Goal: Information Seeking & Learning: Learn about a topic

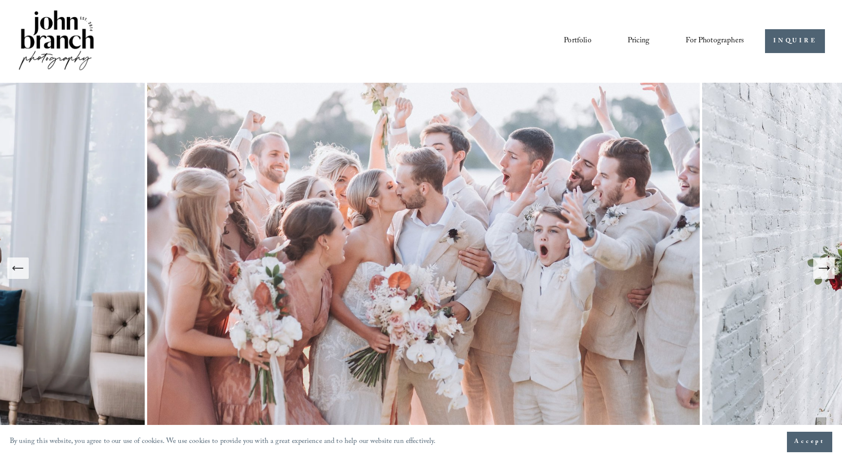
click at [644, 43] on link "Pricing" at bounding box center [638, 41] width 22 height 17
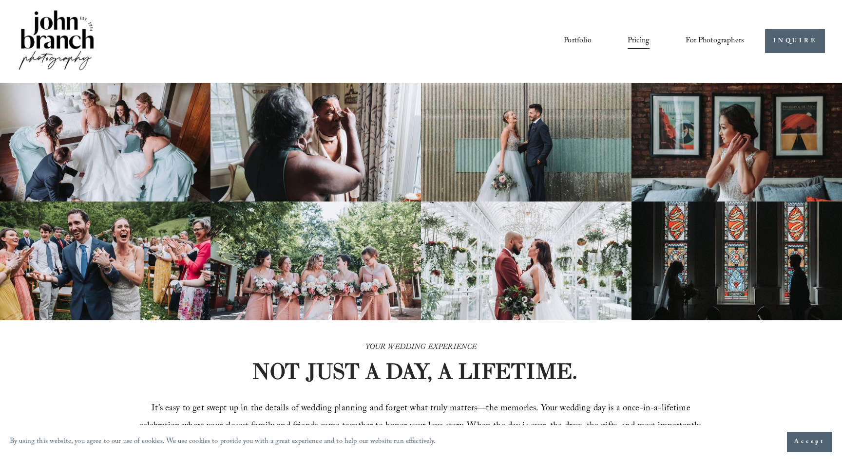
click at [706, 43] on span "For Photographers" at bounding box center [714, 41] width 58 height 15
click at [0, 0] on span "Presets" at bounding box center [0, 0] width 0 height 0
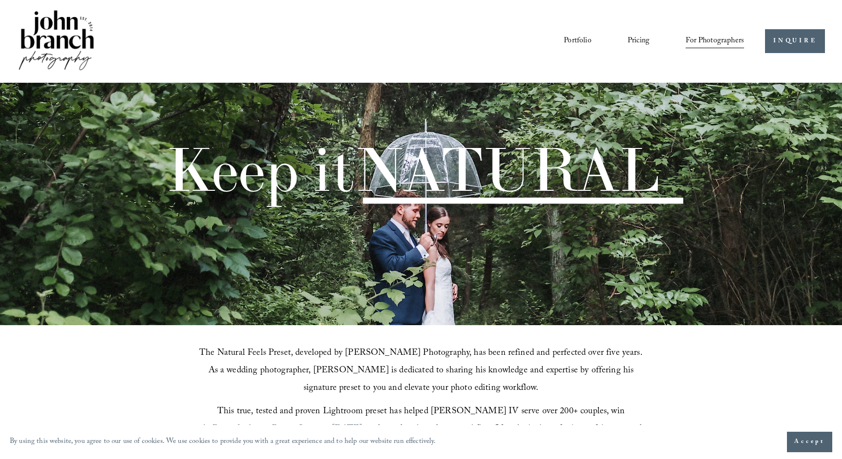
click at [0, 0] on span "Education" at bounding box center [0, 0] width 0 height 0
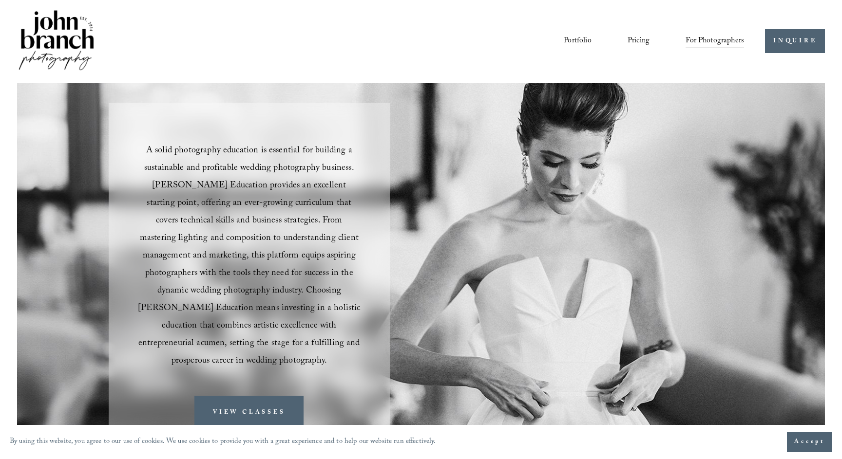
click at [0, 0] on link "Courses" at bounding box center [0, 0] width 0 height 0
